Goal: Check status: Check status

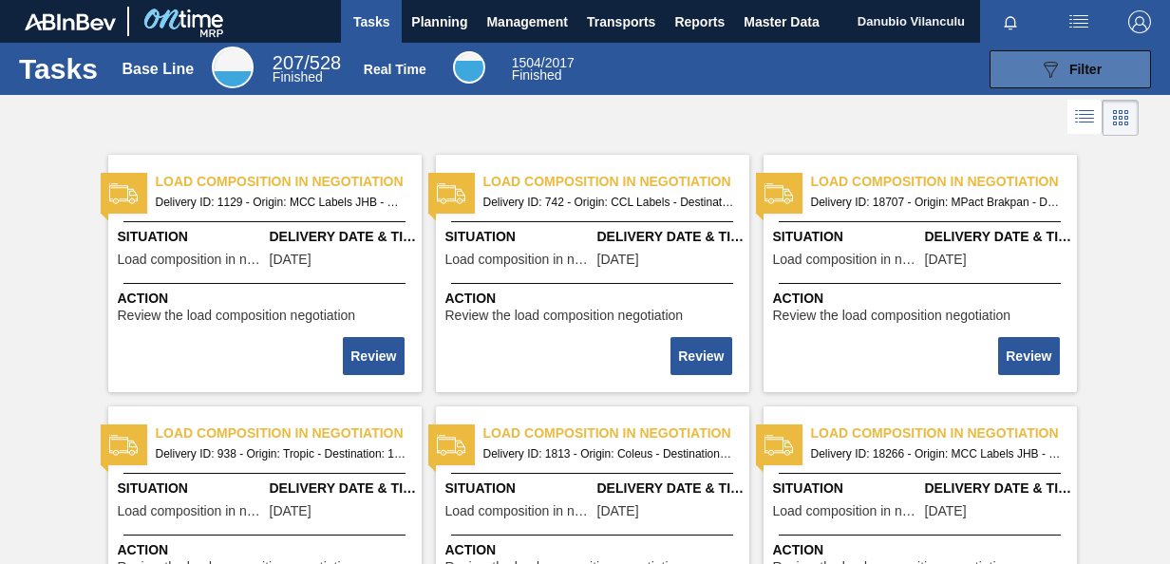
click at [1030, 68] on button "089F7B8B-B2A5-4AFE-B5C0-19BA573D28AC Filter" at bounding box center [1070, 69] width 161 height 38
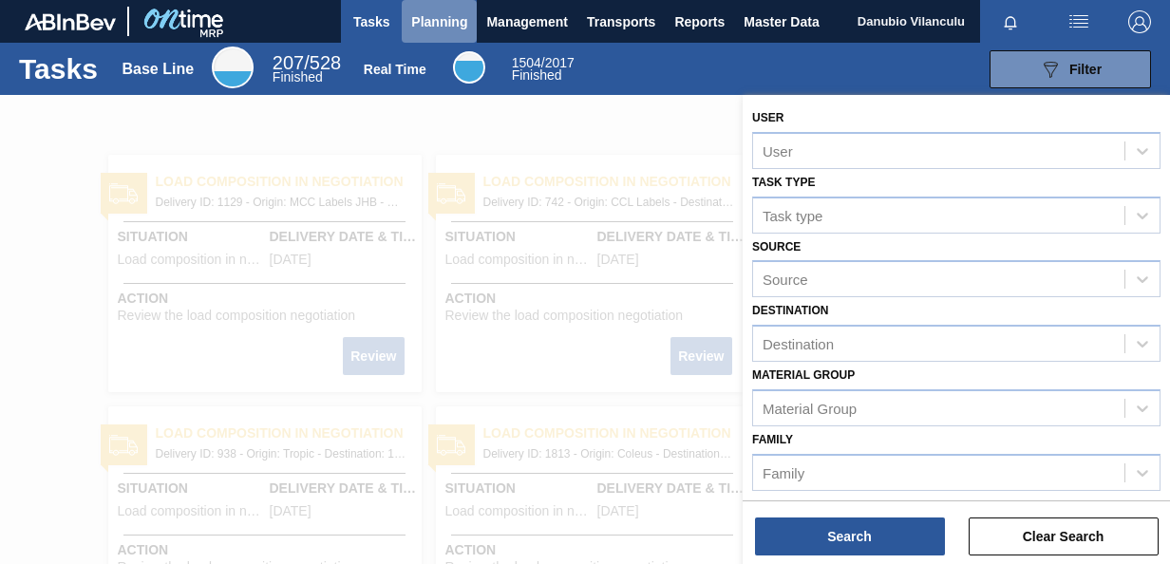
click at [429, 30] on span "Planning" at bounding box center [439, 21] width 56 height 23
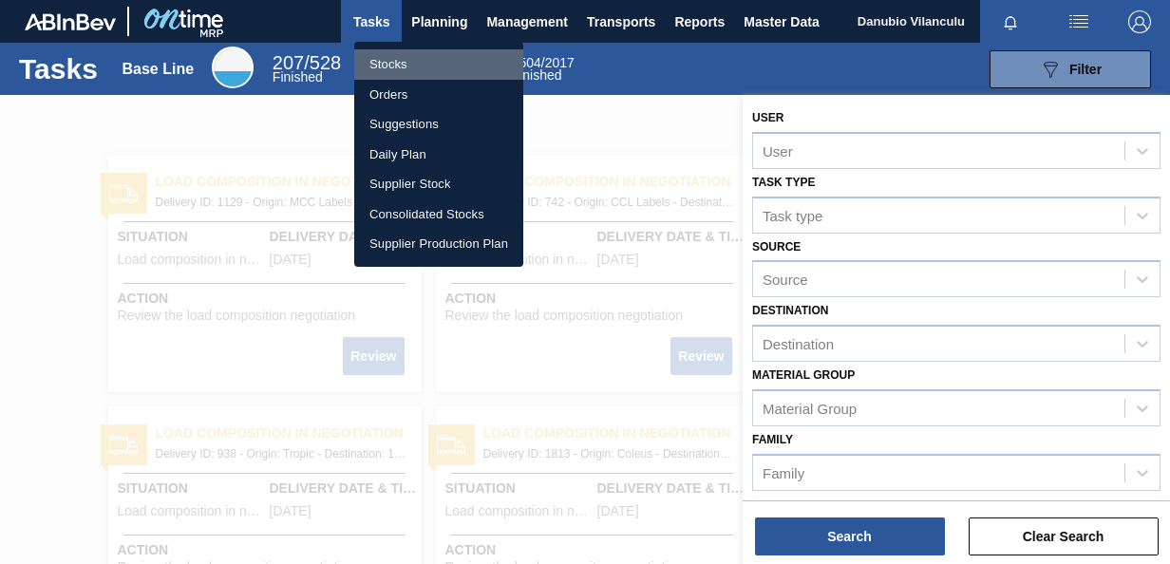
click at [433, 56] on li "Stocks" at bounding box center [438, 64] width 169 height 30
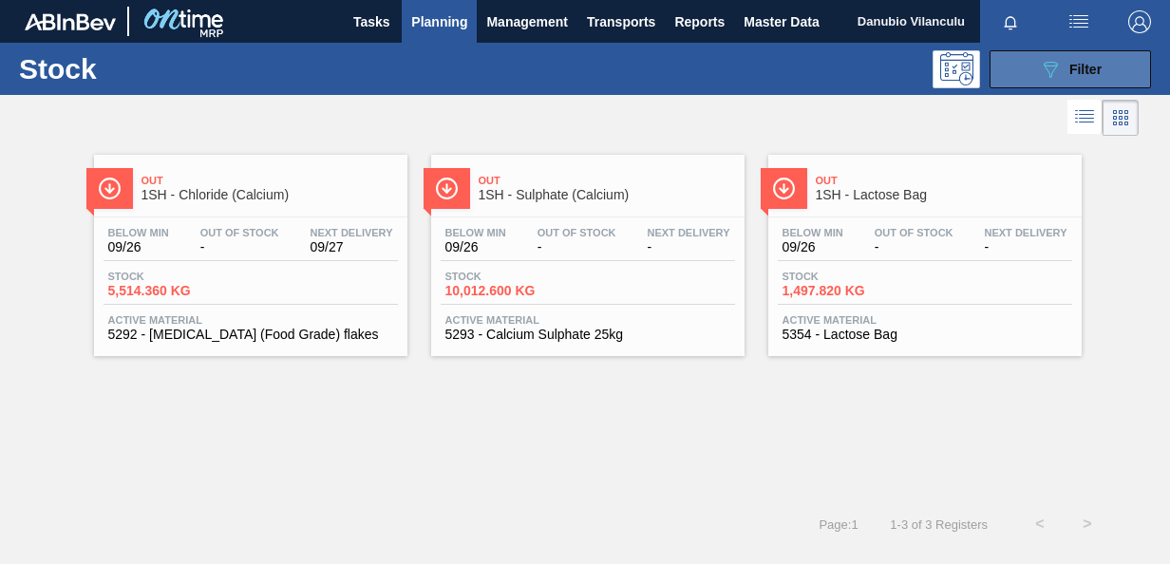
click at [1034, 75] on button "089F7B8B-B2A5-4AFE-B5C0-19BA573D28AC Filter" at bounding box center [1070, 69] width 161 height 38
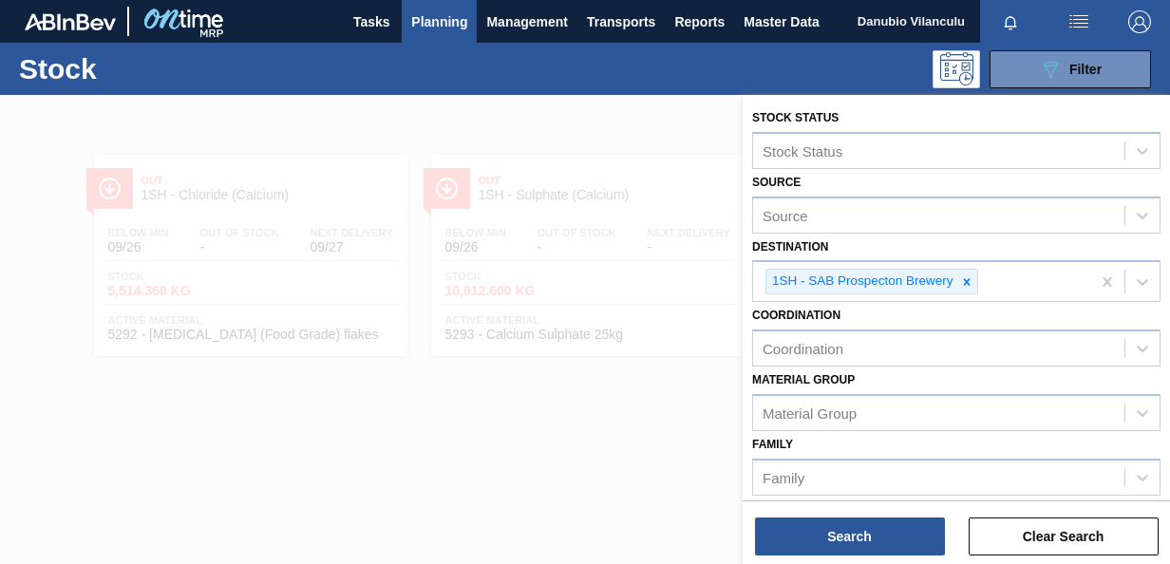
scroll to position [416, 0]
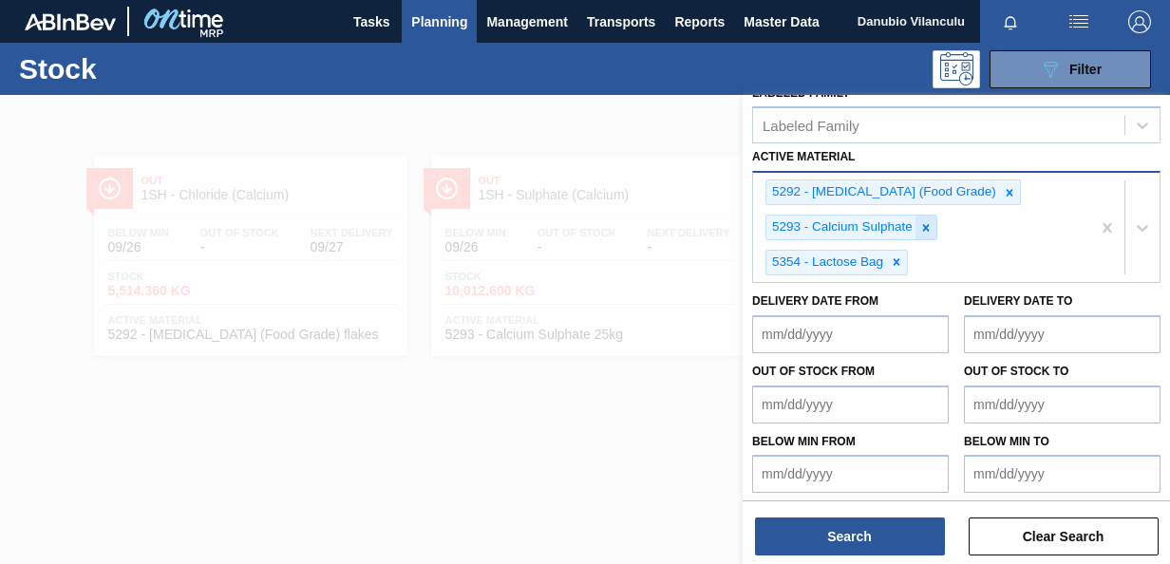
click at [922, 230] on div at bounding box center [926, 228] width 21 height 24
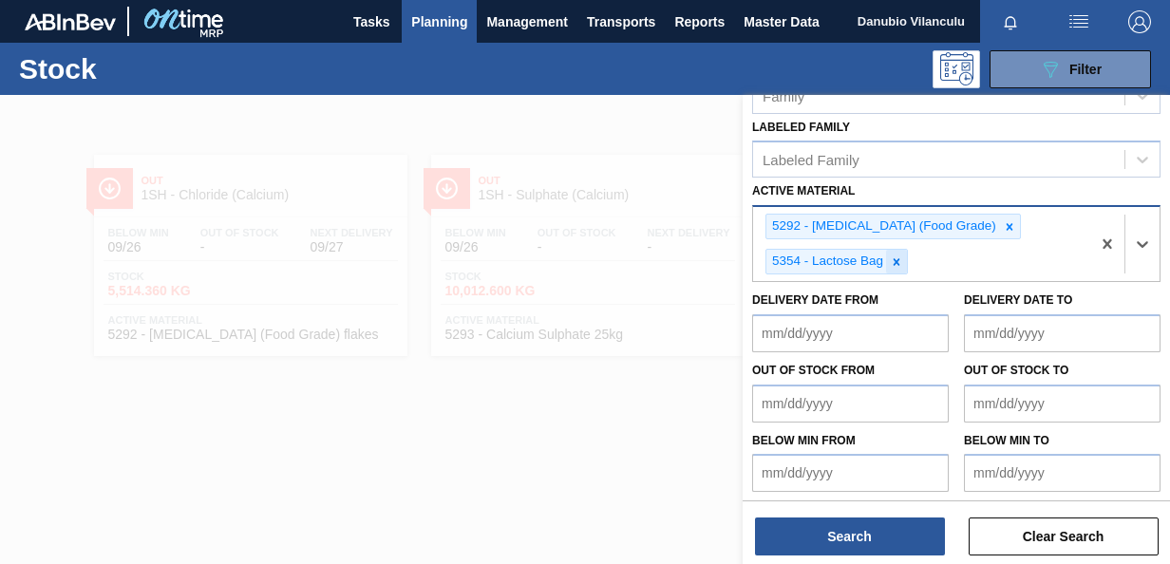
click at [893, 258] on icon at bounding box center [896, 262] width 13 height 13
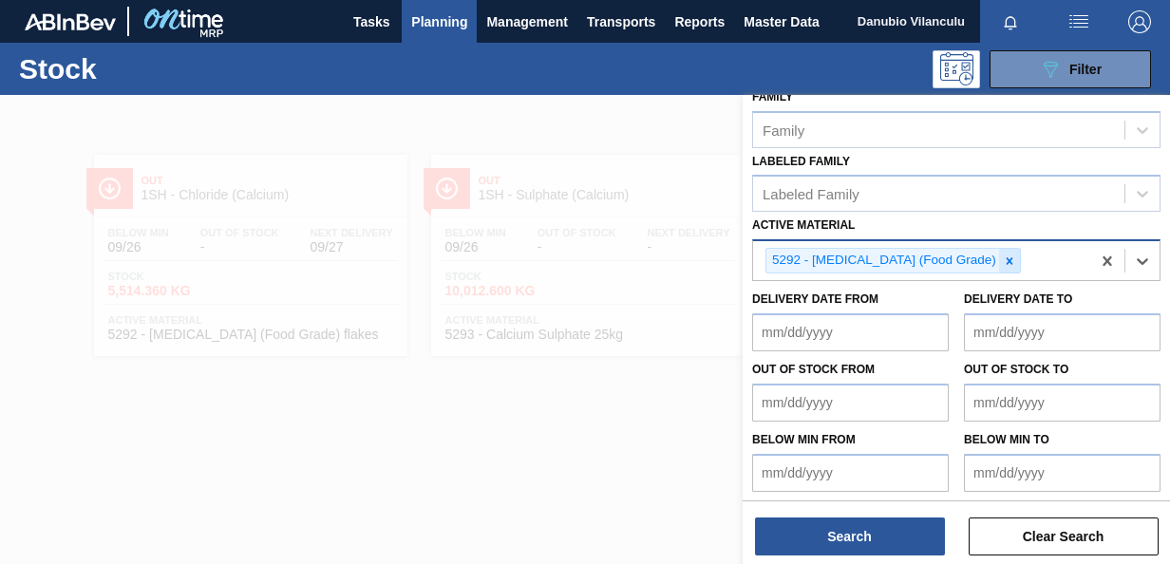
click at [1007, 257] on icon at bounding box center [1010, 260] width 7 height 7
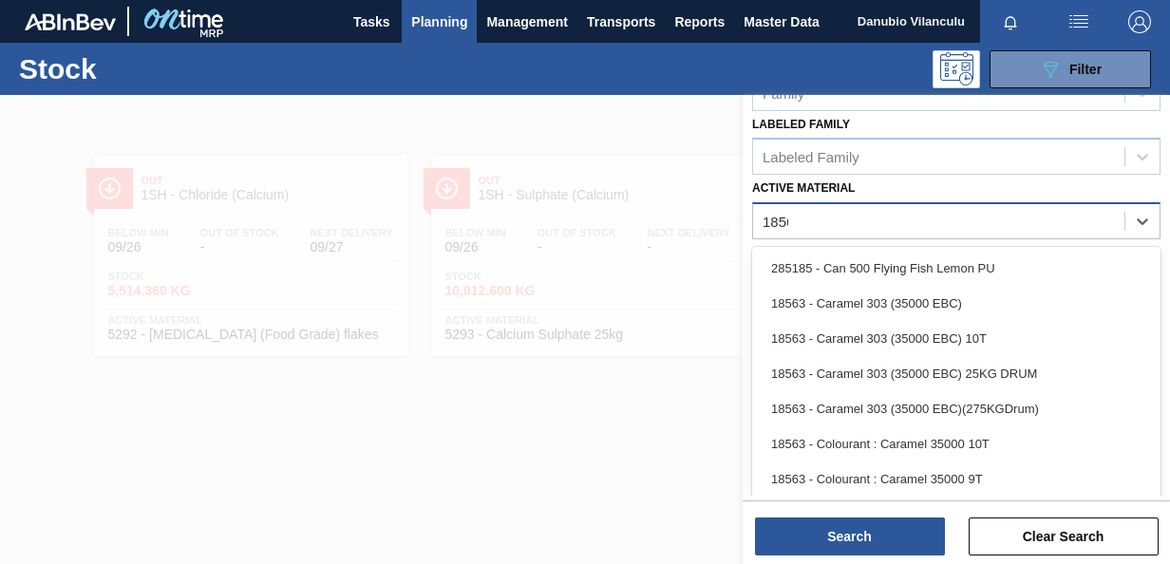
scroll to position [350, 0]
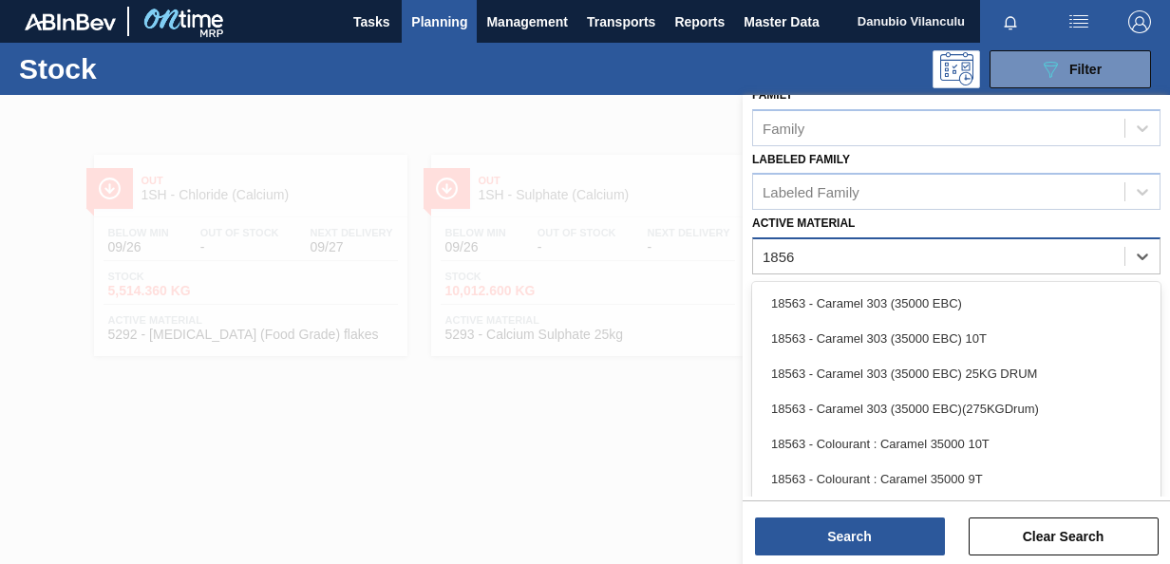
type Material "18563"
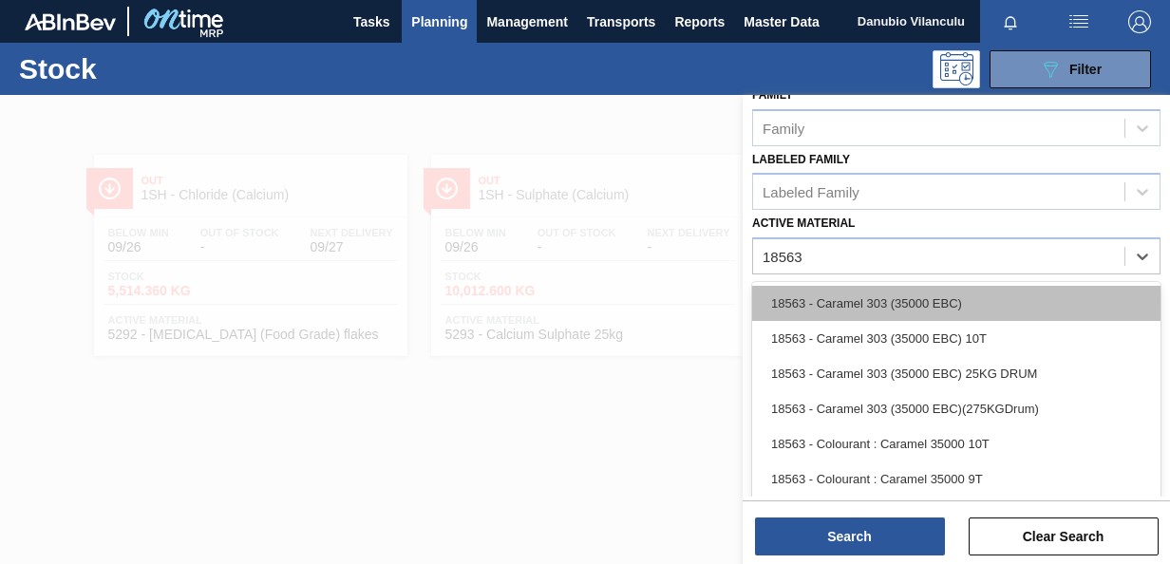
click at [921, 296] on div "18563 - Caramel 303 (35000 EBC)" at bounding box center [956, 303] width 408 height 35
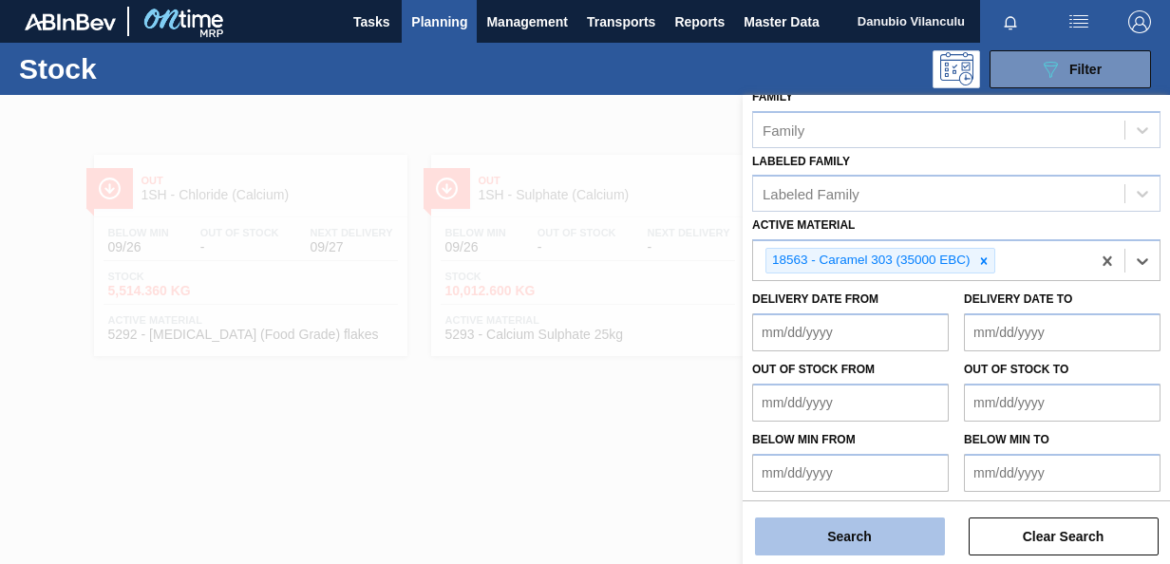
click at [878, 535] on button "Search" at bounding box center [850, 537] width 190 height 38
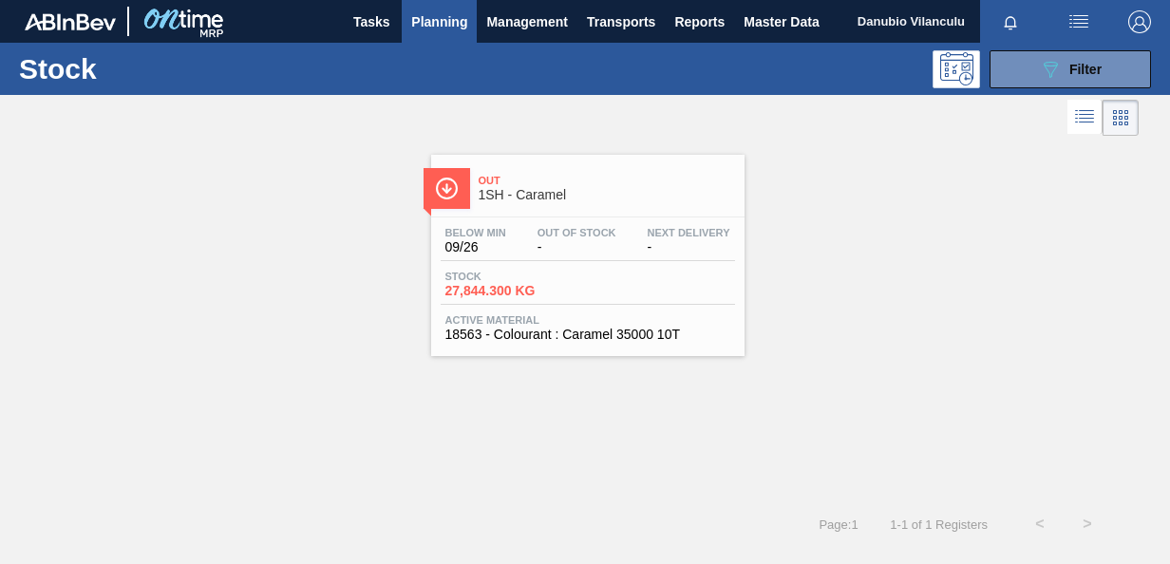
click at [671, 259] on div "Below Min 09/26 Out Of Stock - Next Delivery -" at bounding box center [588, 244] width 294 height 34
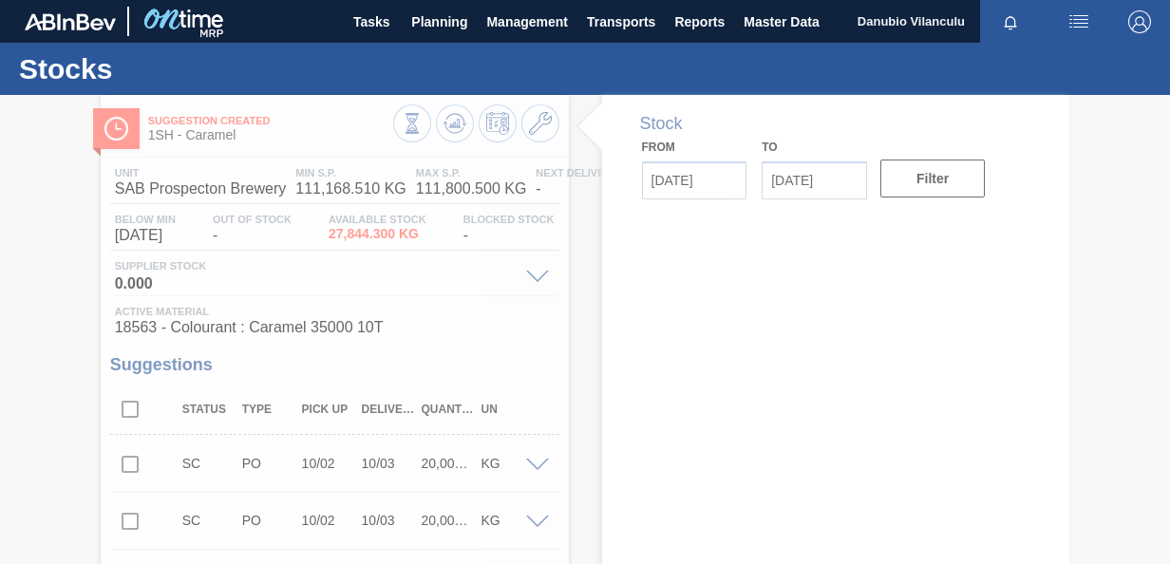
type input "[DATE]"
